Goal: Navigation & Orientation: Find specific page/section

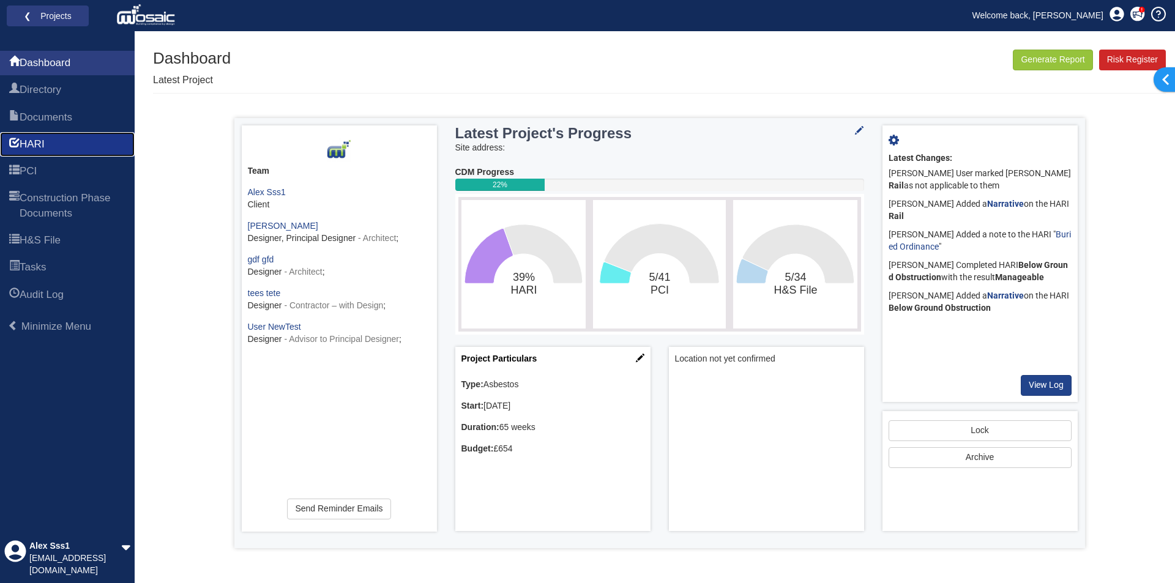
click at [73, 139] on link "HARI" at bounding box center [67, 144] width 135 height 24
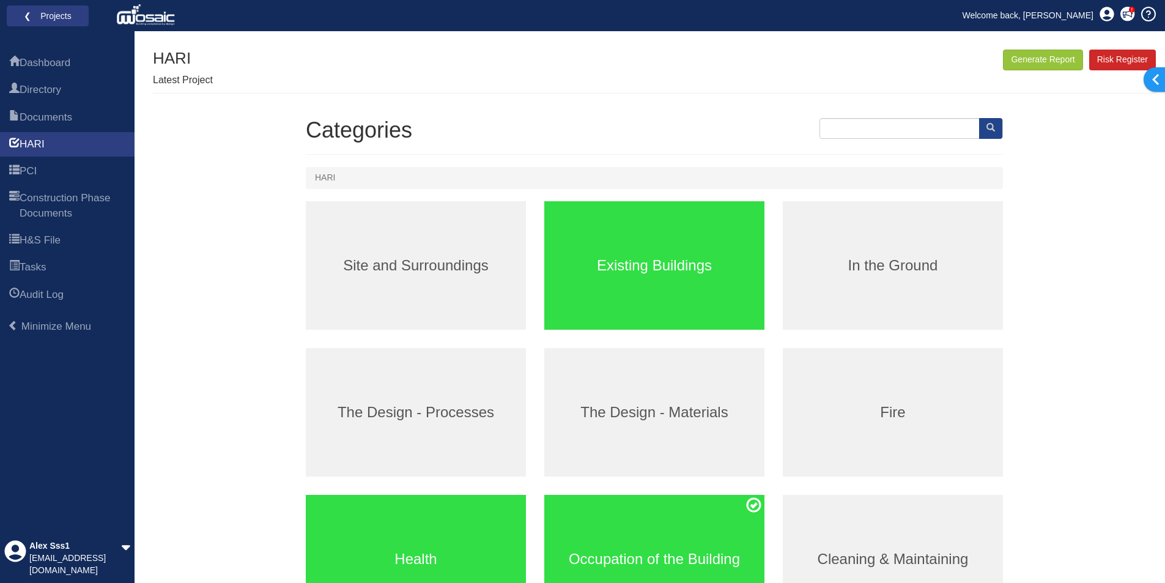
click at [663, 78] on div "HARI Latest Project Generate Report Risk Register" at bounding box center [654, 71] width 1003 height 43
click at [54, 12] on link "❮ Projects" at bounding box center [48, 16] width 66 height 16
